Goal: Register for event/course

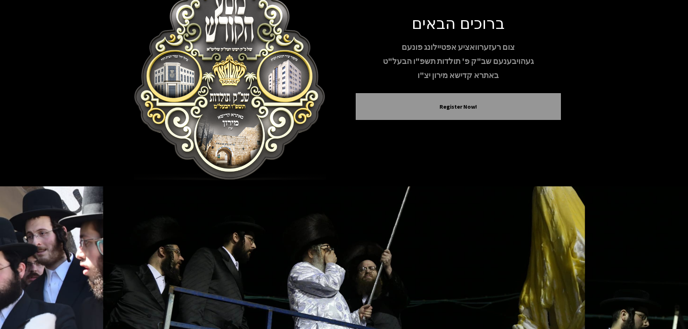
scroll to position [44, 0]
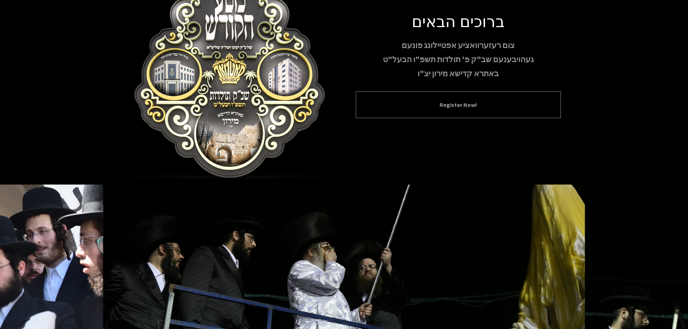
click at [460, 95] on div "Register Now!" at bounding box center [458, 104] width 205 height 27
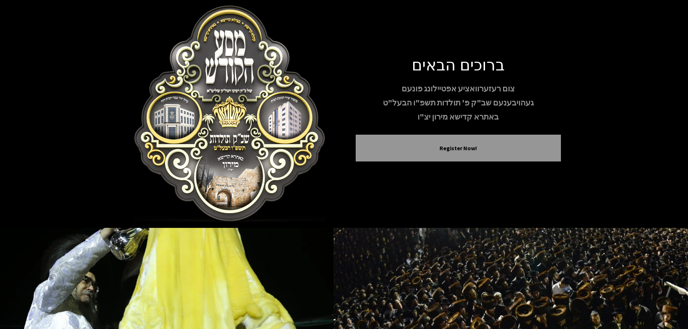
scroll to position [0, 0]
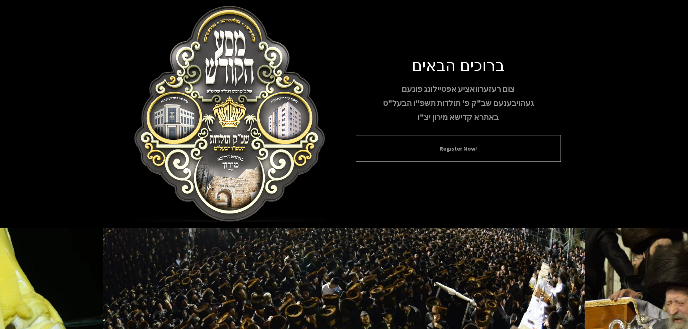
click at [466, 148] on button "Register Now!" at bounding box center [458, 148] width 187 height 9
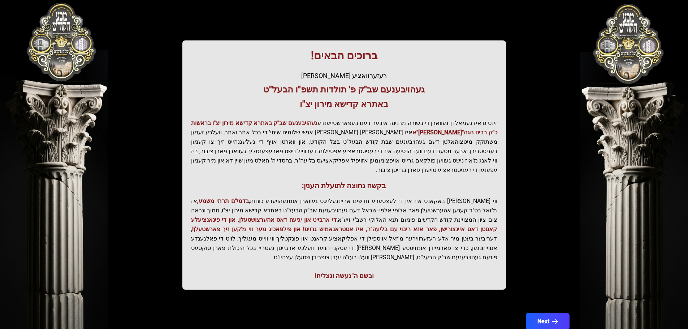
scroll to position [89, 0]
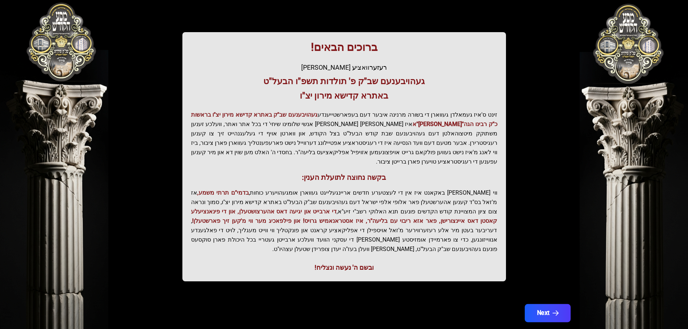
click at [553, 304] on button "Next" at bounding box center [547, 313] width 46 height 18
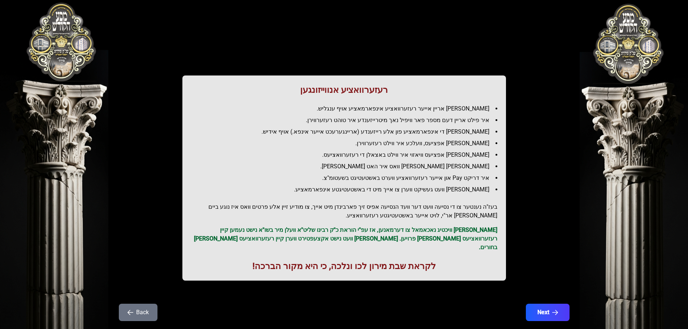
scroll to position [21, 0]
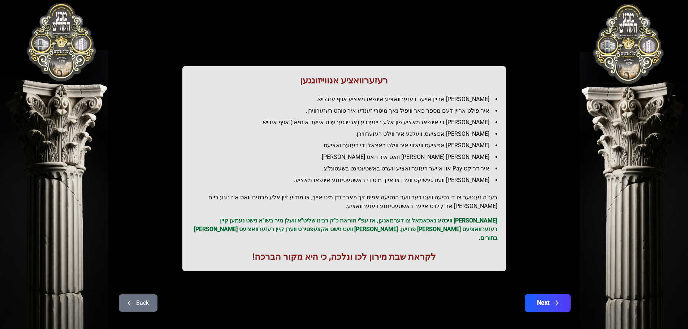
click at [558, 300] on icon "button" at bounding box center [555, 303] width 6 height 6
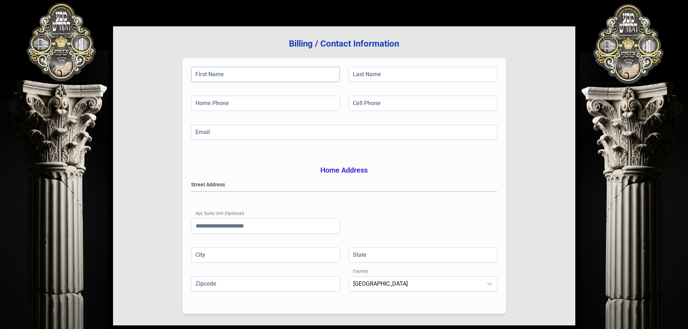
scroll to position [0, 0]
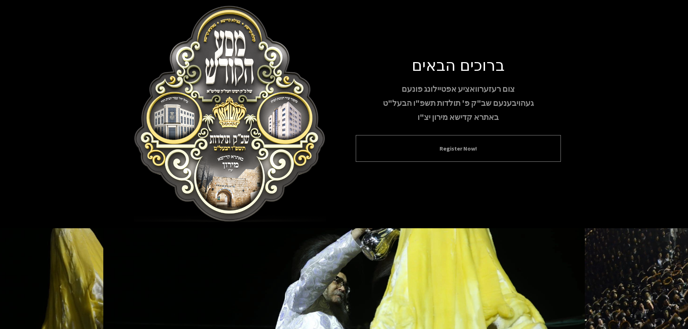
click at [427, 141] on div "Register Now!" at bounding box center [458, 148] width 205 height 27
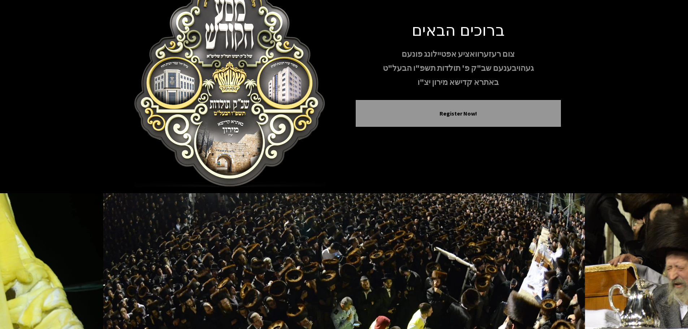
scroll to position [74, 0]
